Goal: Task Accomplishment & Management: Manage account settings

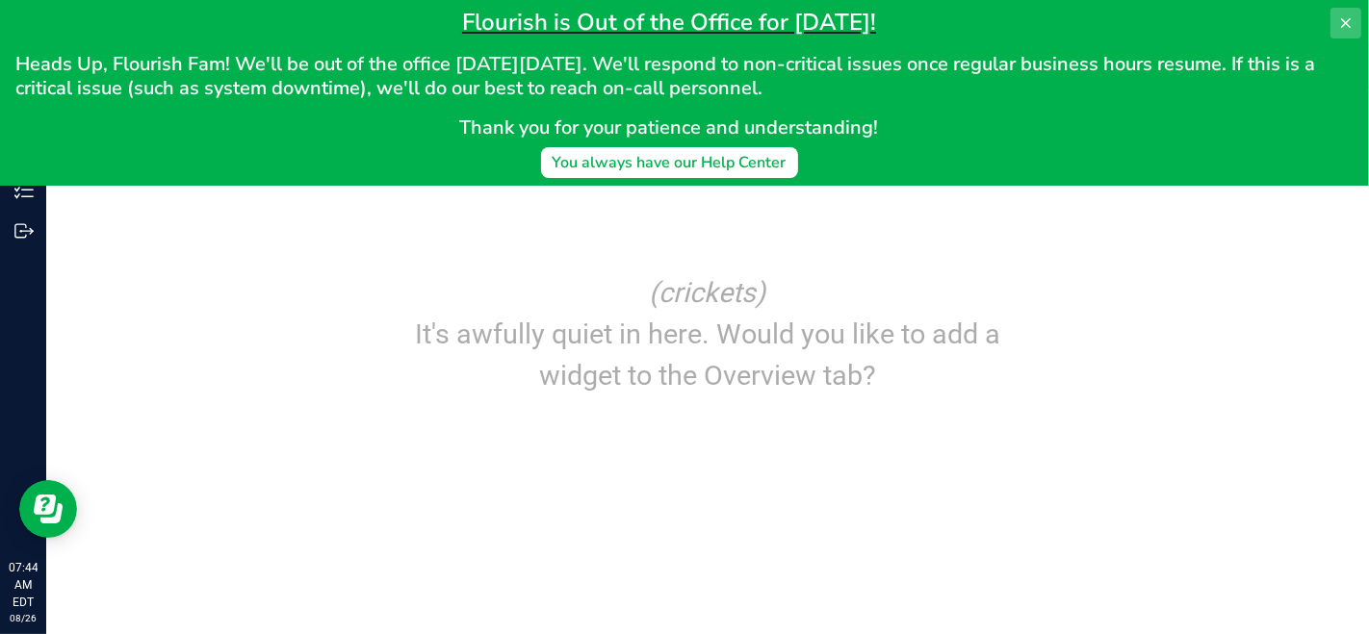
click at [1339, 21] on icon at bounding box center [1345, 22] width 15 height 15
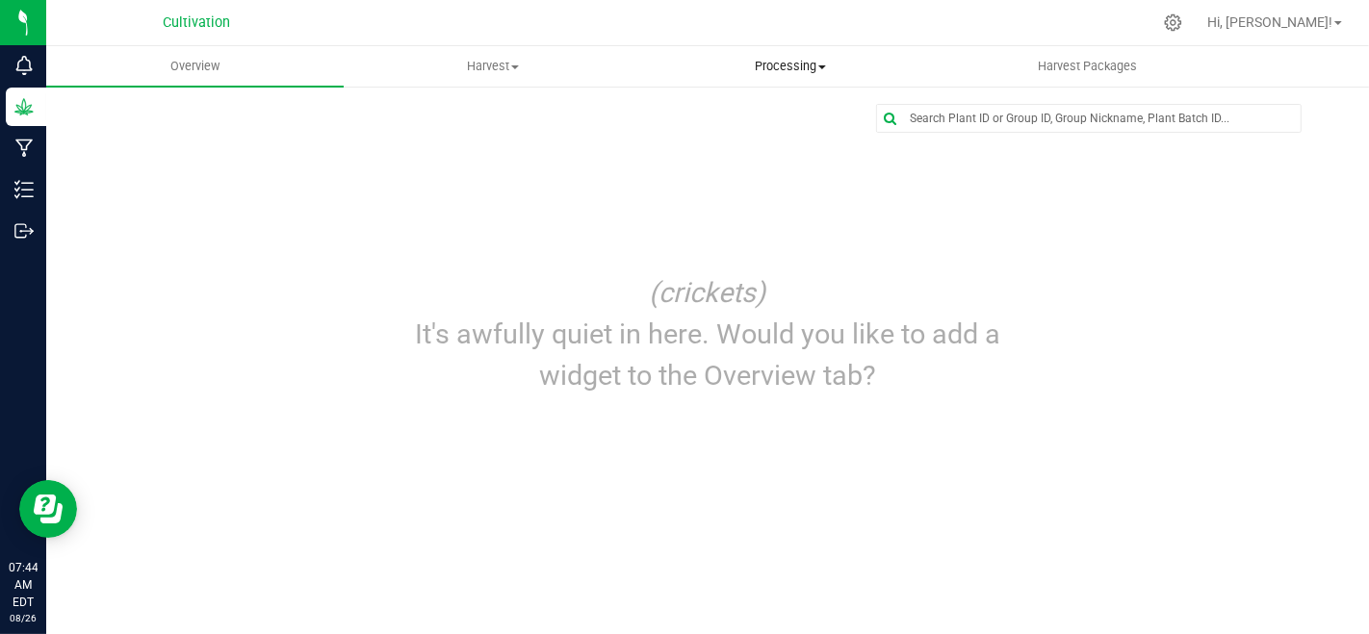
click at [785, 62] on span "Processing" at bounding box center [789, 66] width 295 height 17
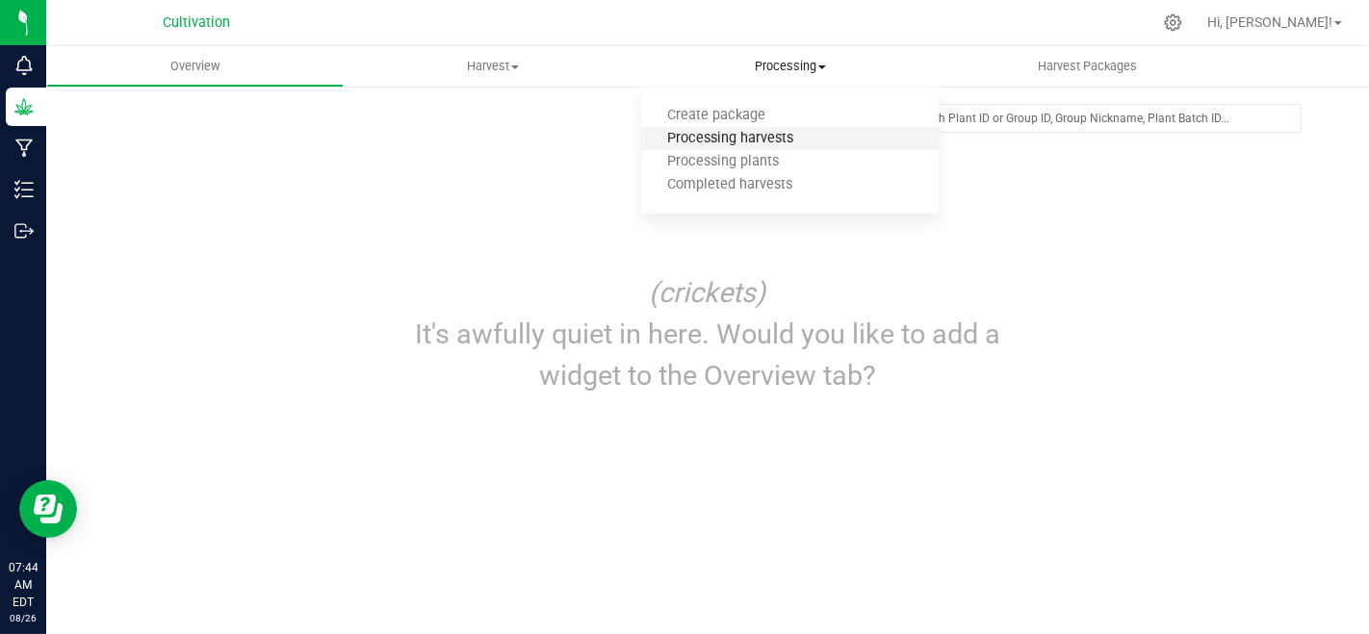
click at [791, 135] on span "Processing harvests" at bounding box center [730, 139] width 178 height 16
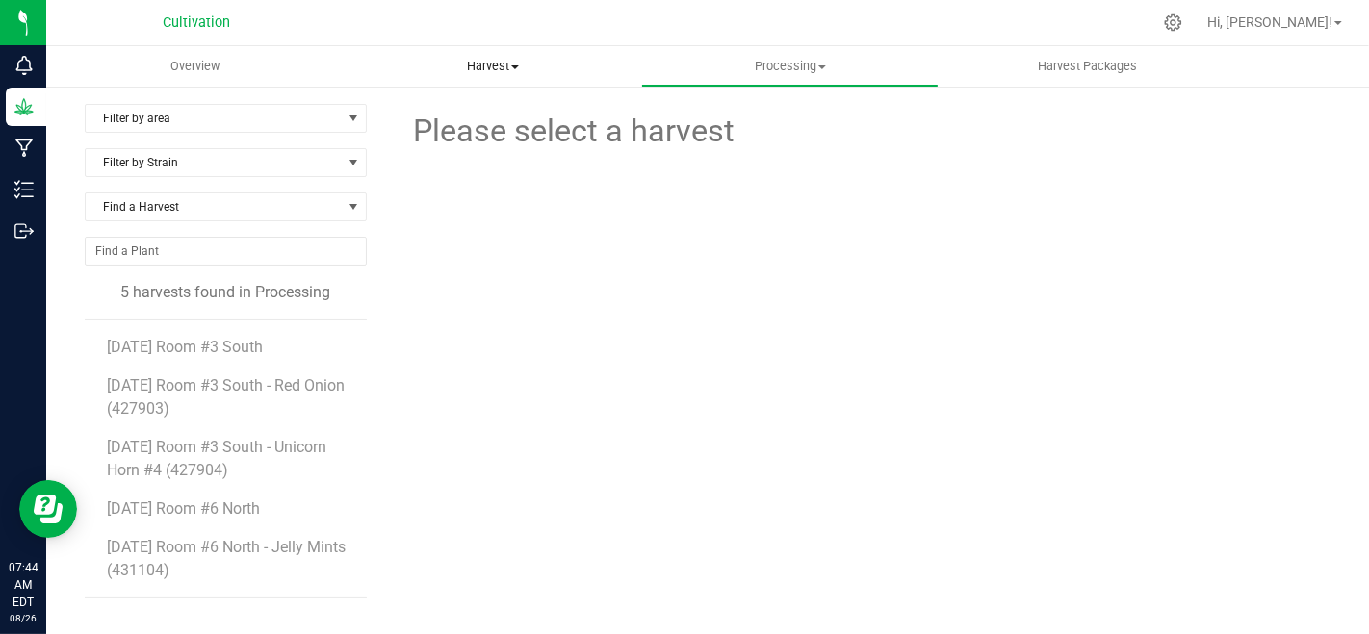
click at [475, 63] on span "Harvest" at bounding box center [492, 66] width 295 height 17
click at [462, 97] on ul "Harvests Harvested plants" at bounding box center [492, 128] width 297 height 81
click at [496, 64] on span "Harvest" at bounding box center [492, 66] width 297 height 17
click at [488, 116] on li "Harvests" at bounding box center [492, 116] width 297 height 23
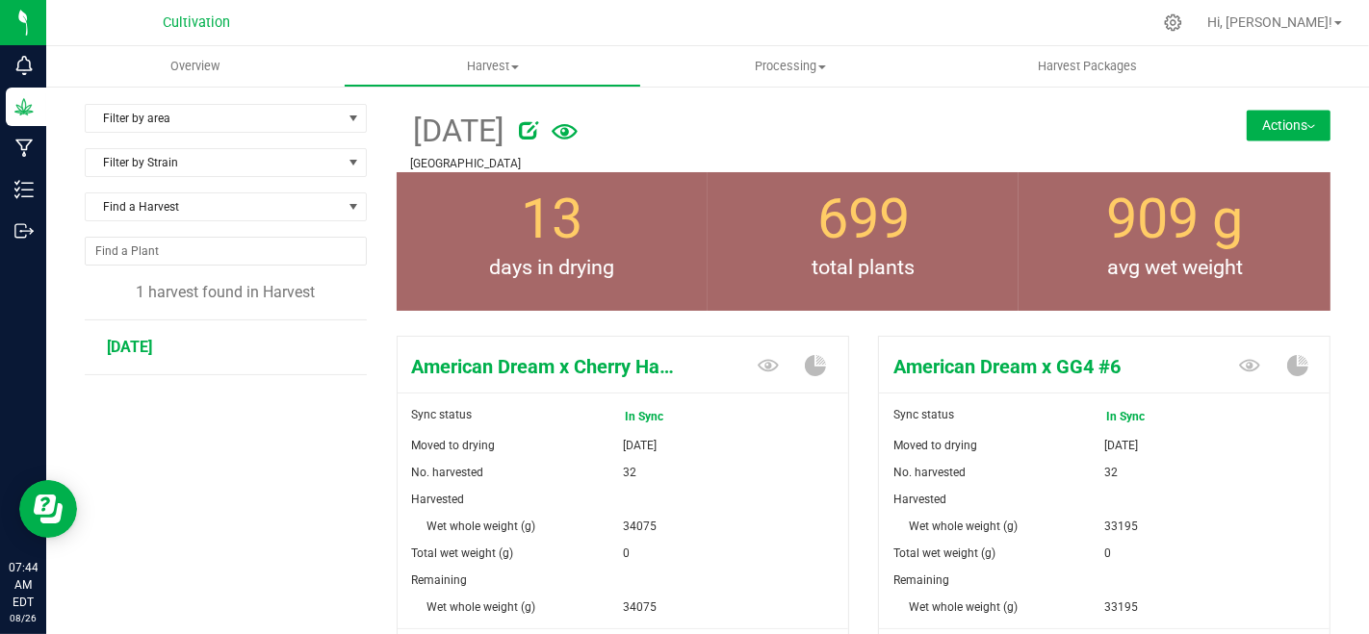
click at [1292, 136] on button "Actions" at bounding box center [1288, 125] width 84 height 31
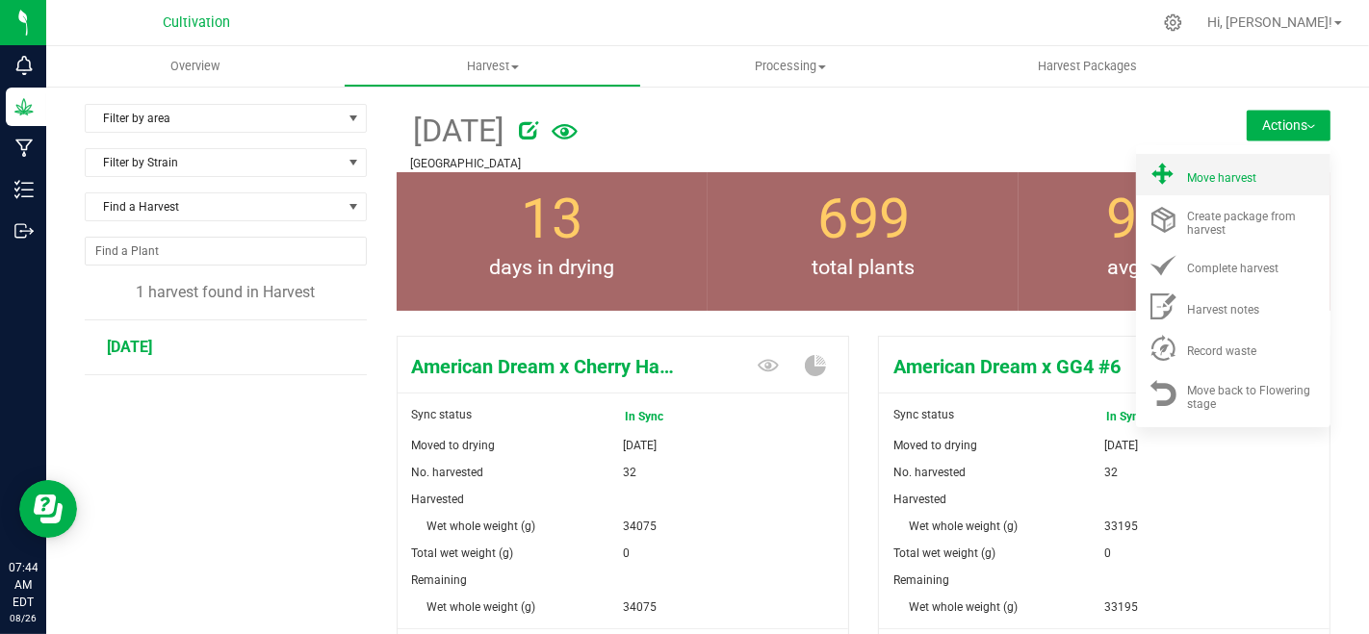
click at [1262, 174] on div "Move harvest" at bounding box center [1252, 175] width 131 height 20
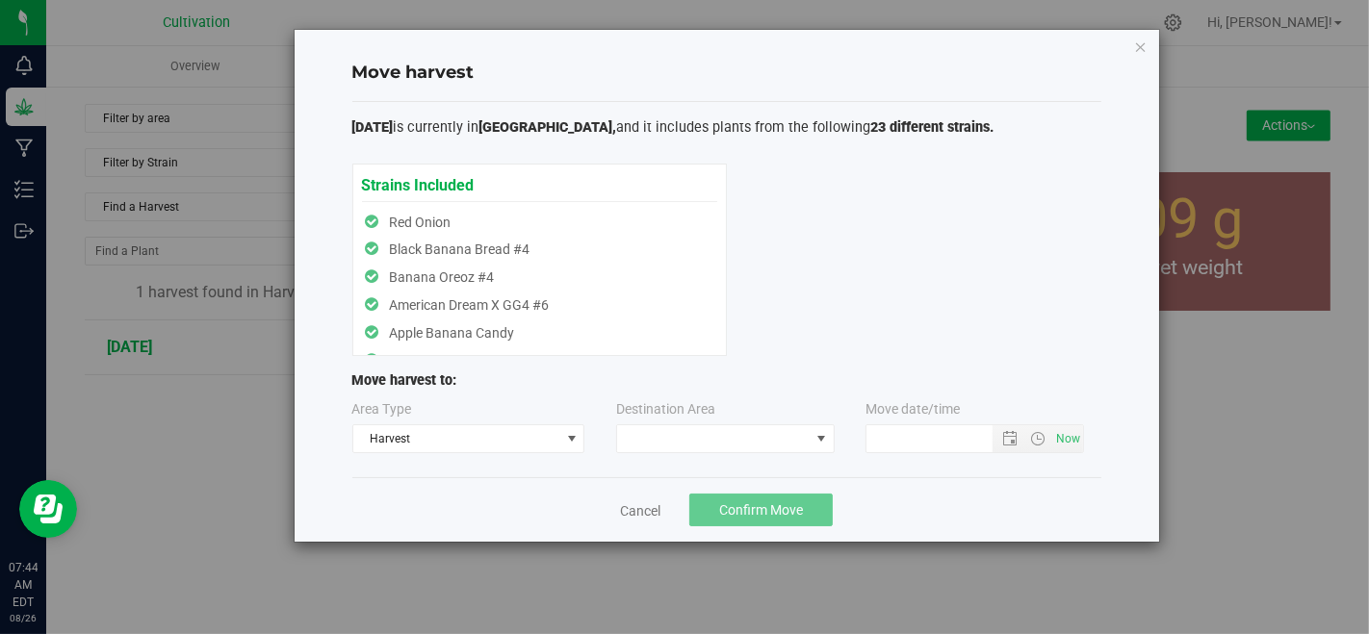
type input "[DATE] 7:44 AM"
click at [518, 437] on span "Harvest" at bounding box center [456, 438] width 207 height 27
click at [521, 503] on div "Cancel Confirm Move" at bounding box center [726, 509] width 749 height 64
click at [706, 448] on span at bounding box center [713, 438] width 192 height 27
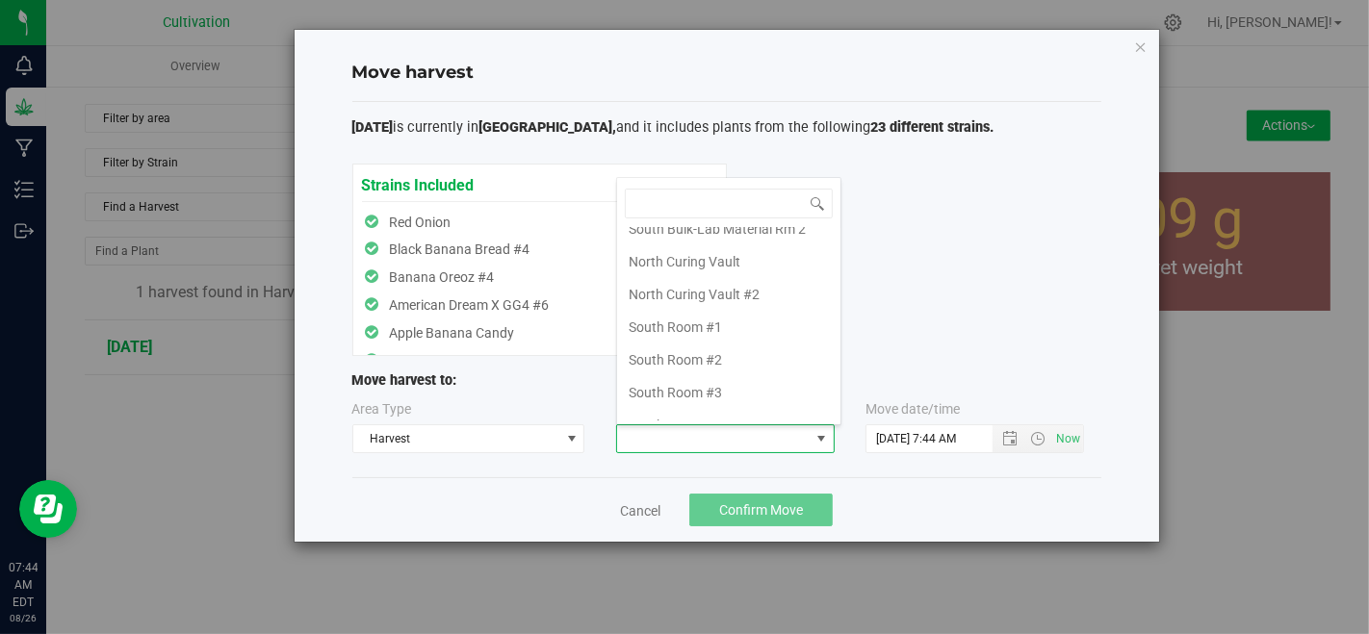
scroll to position [334, 0]
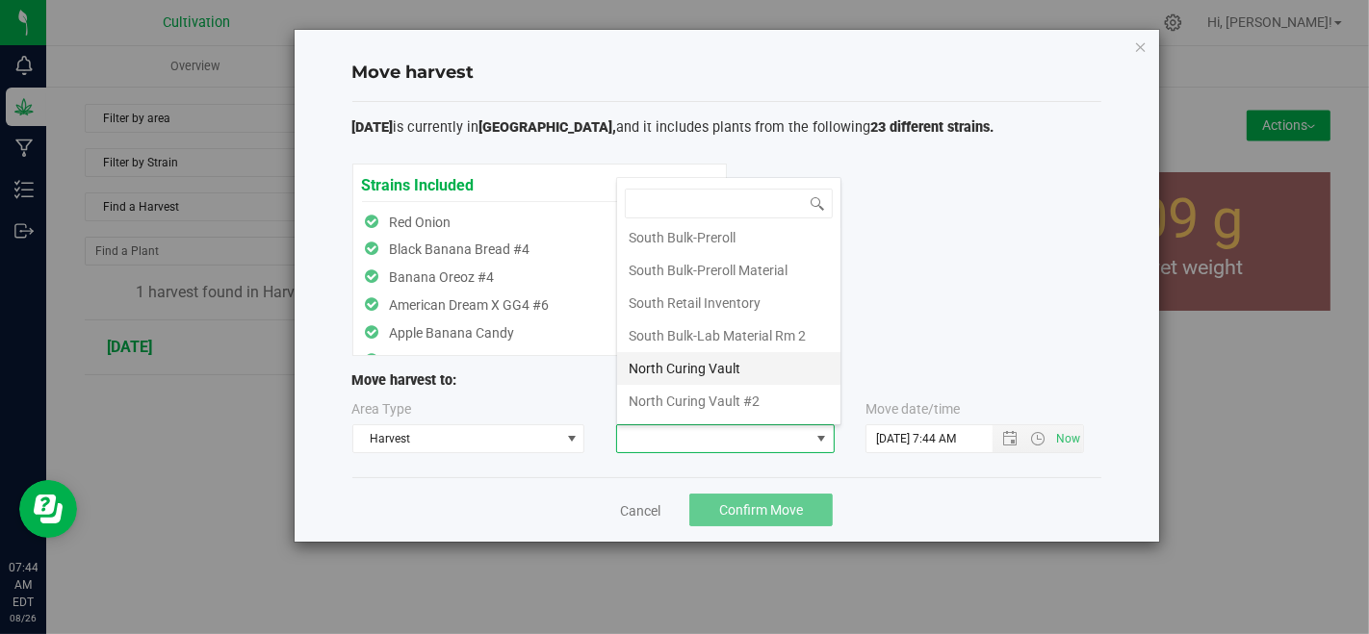
click at [742, 356] on li "North Curing Vault" at bounding box center [728, 368] width 223 height 33
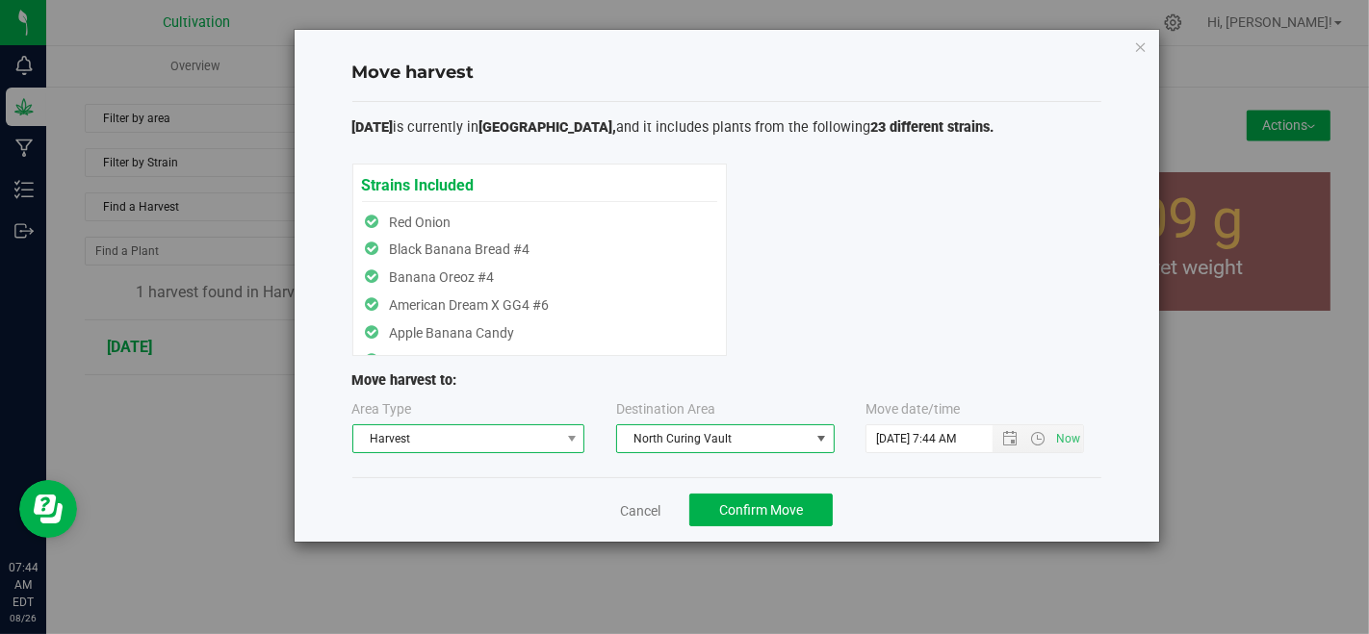
click at [547, 441] on span "Harvest" at bounding box center [456, 438] width 207 height 27
click at [539, 499] on div "Cancel Confirm Move" at bounding box center [726, 509] width 749 height 64
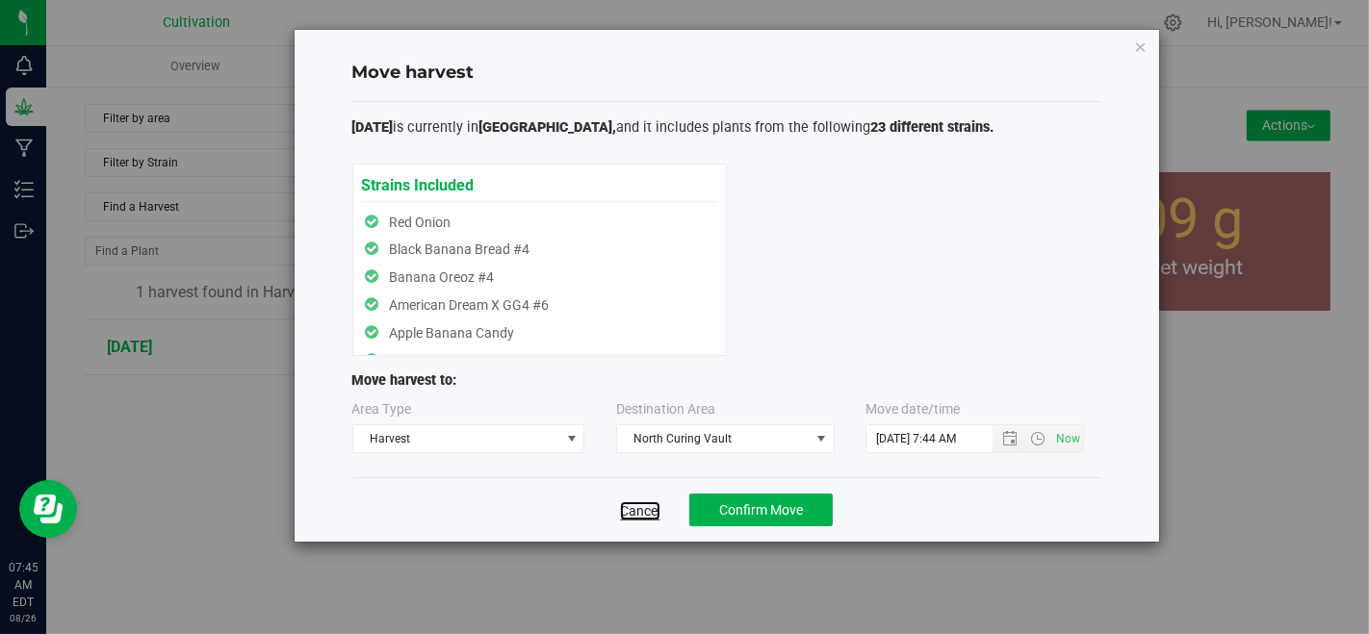
click at [646, 507] on link "Cancel" at bounding box center [640, 510] width 40 height 19
